Goal: Task Accomplishment & Management: Manage account settings

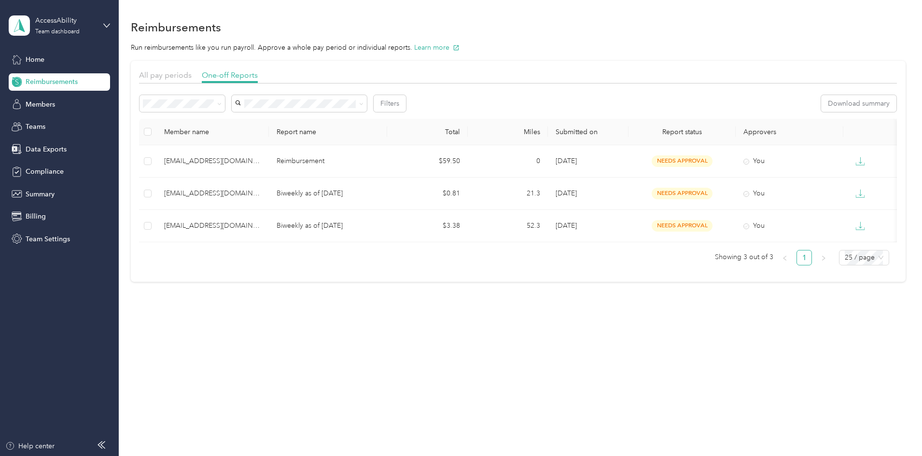
click at [237, 154] on div "Needs payment" at bounding box center [247, 155] width 72 height 10
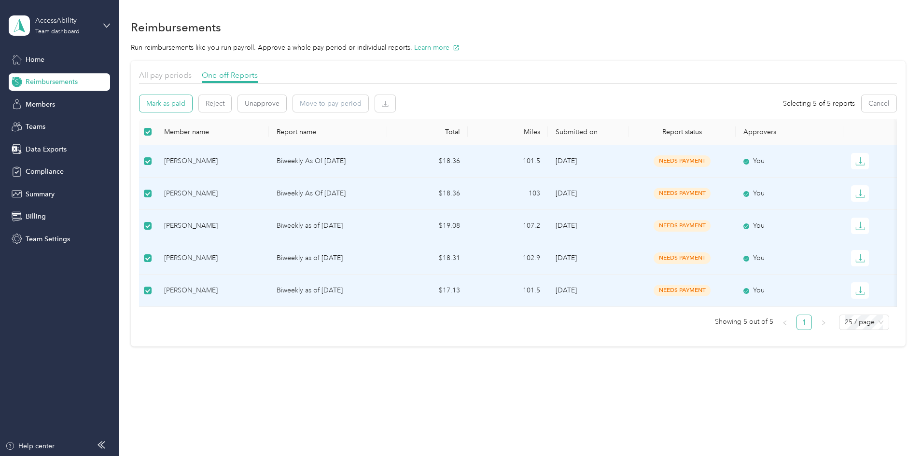
click at [192, 106] on button "Mark as paid" at bounding box center [166, 103] width 53 height 17
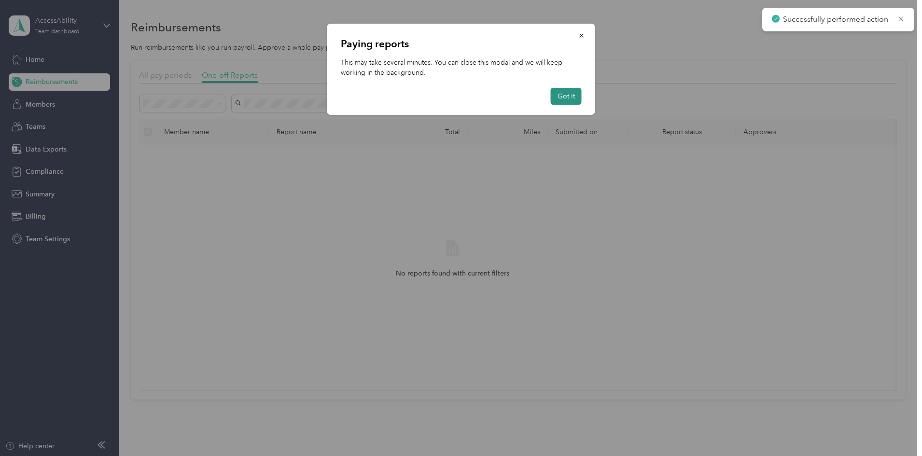
click at [580, 94] on button "Got it" at bounding box center [566, 96] width 31 height 17
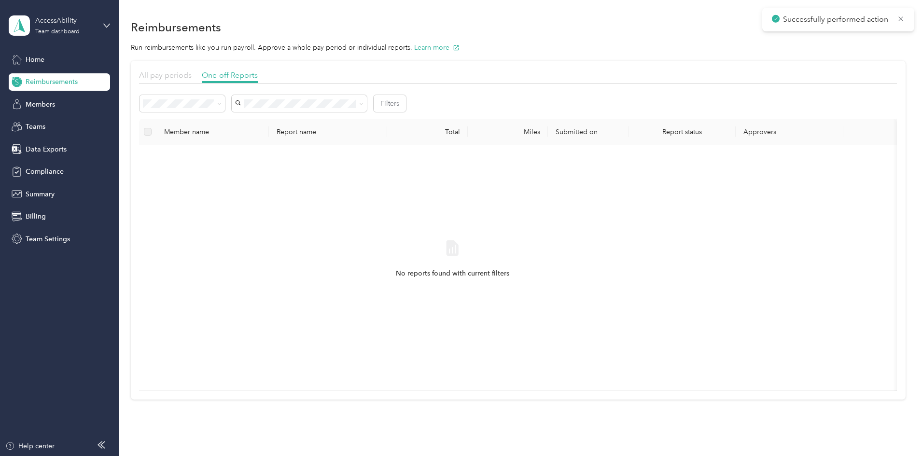
click at [192, 78] on span "All pay periods" at bounding box center [165, 74] width 53 height 9
